Goal: Information Seeking & Learning: Learn about a topic

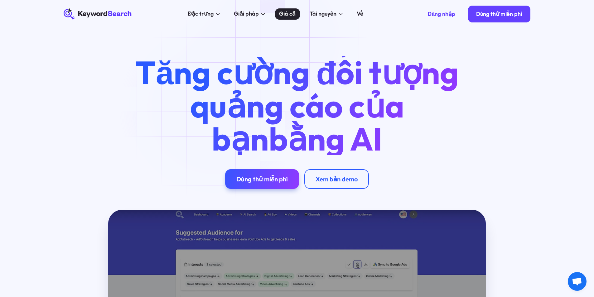
click at [289, 12] on font "Giá cả" at bounding box center [287, 13] width 17 height 7
